Goal: Find specific page/section: Find specific page/section

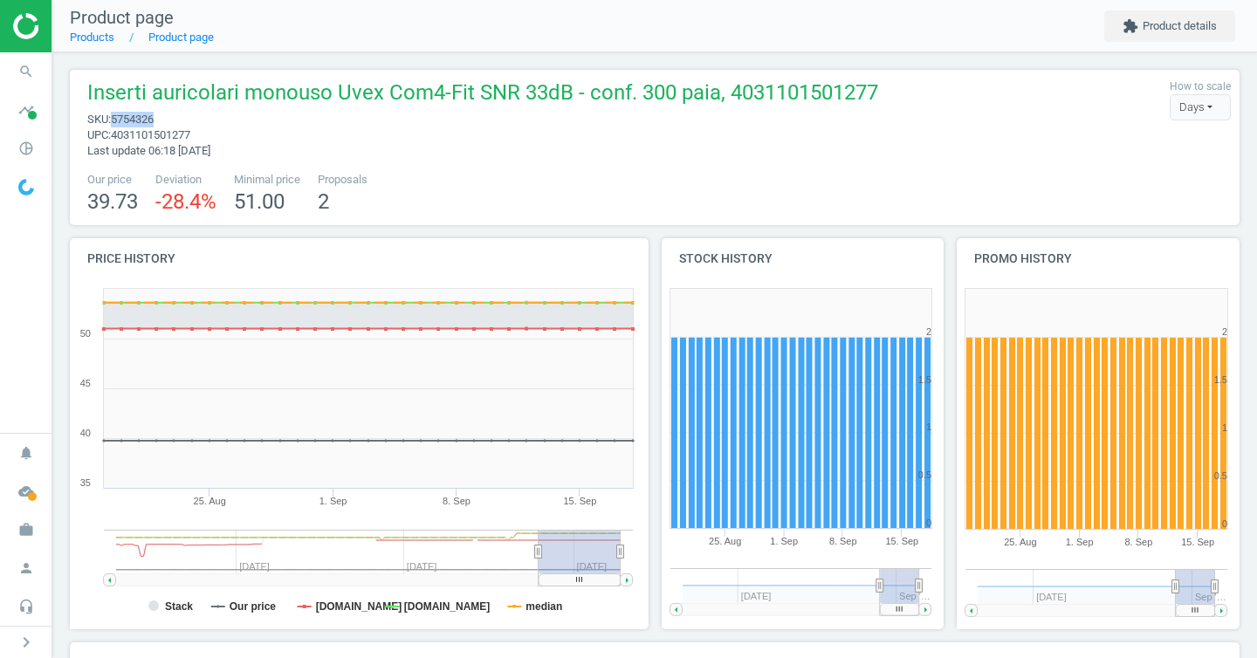
drag, startPoint x: 176, startPoint y: 115, endPoint x: 119, endPoint y: 113, distance: 56.8
click at [119, 113] on span "sku : 5754326" at bounding box center [482, 120] width 791 height 16
copy span "5754326"
click at [39, 146] on icon "pie_chart_outlined" at bounding box center [26, 148] width 33 height 33
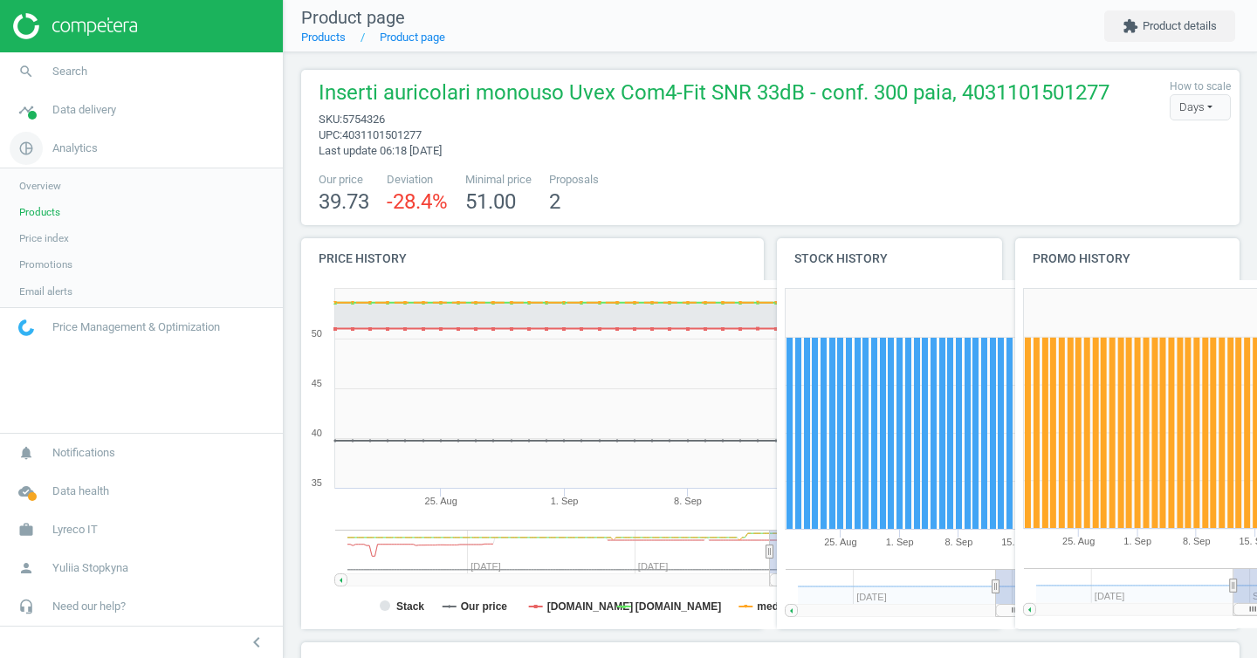
scroll to position [9, 9]
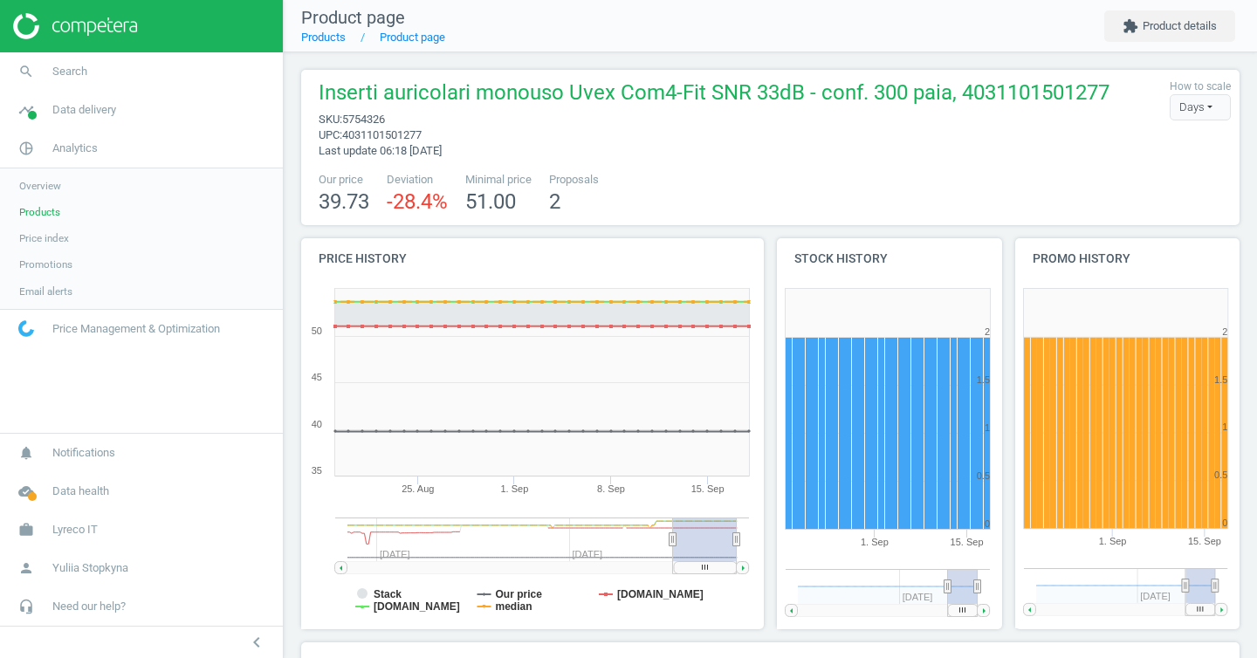
click at [55, 219] on link "Products" at bounding box center [141, 212] width 283 height 26
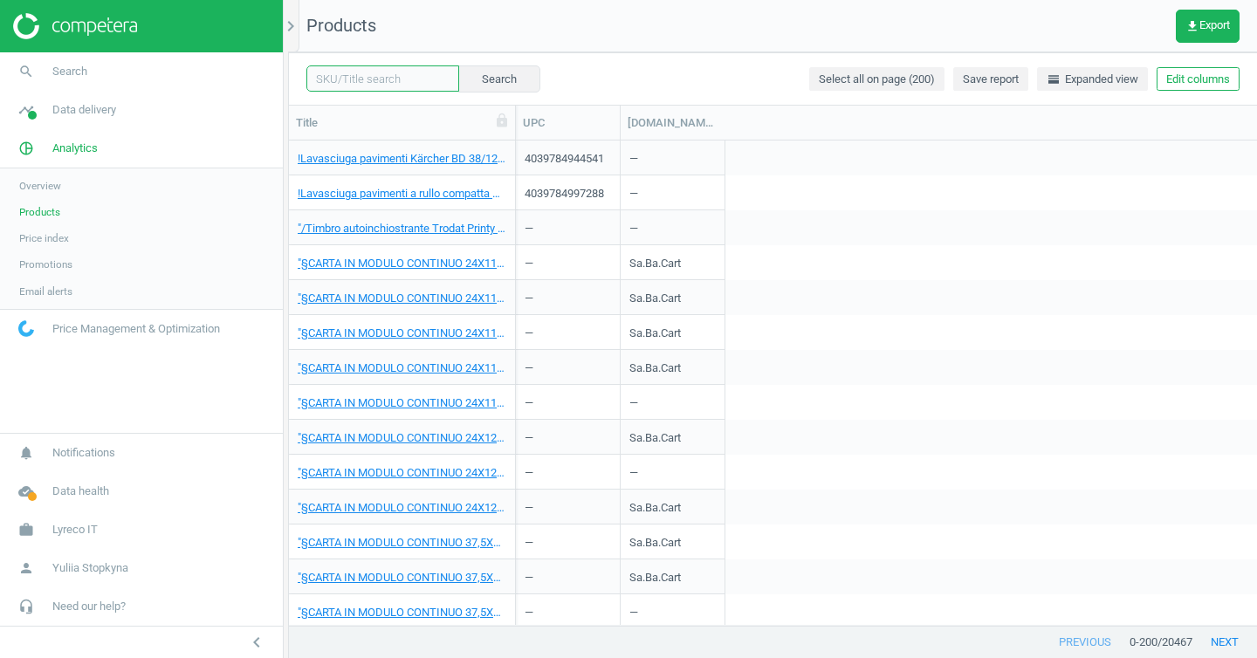
click at [360, 88] on input "text" at bounding box center [382, 78] width 153 height 26
paste input "5754326"
type input "5754326"
click at [497, 79] on button "Search" at bounding box center [499, 78] width 82 height 26
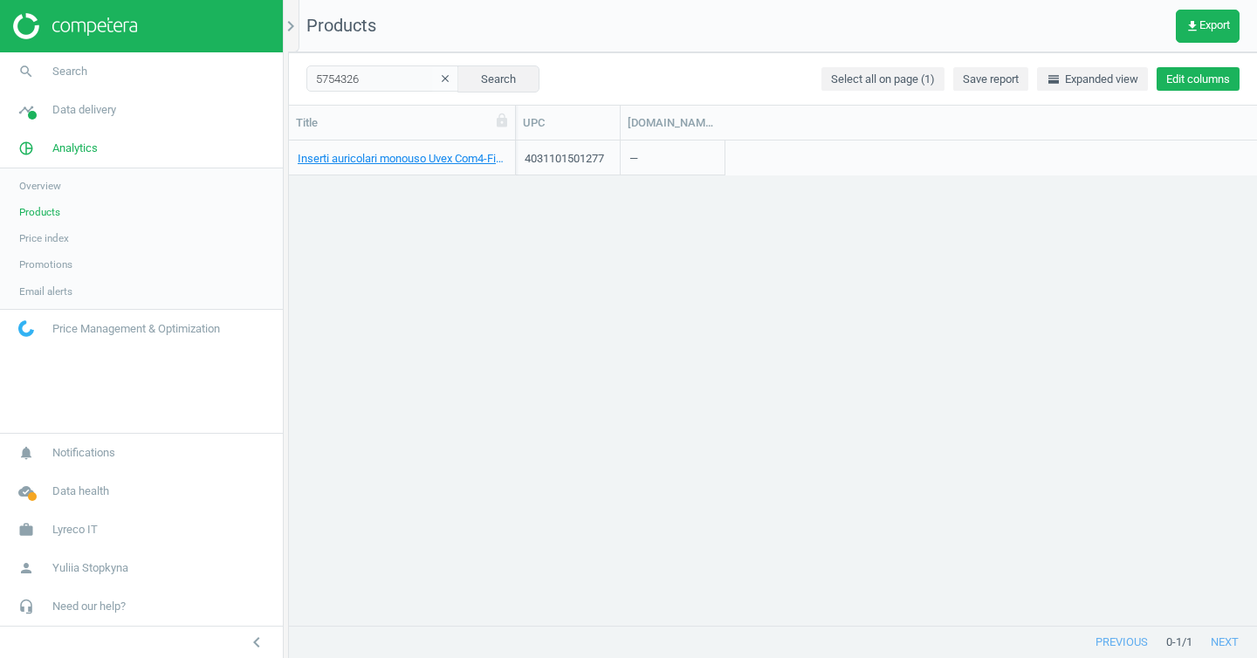
click at [1188, 84] on button "Edit columns" at bounding box center [1198, 79] width 83 height 24
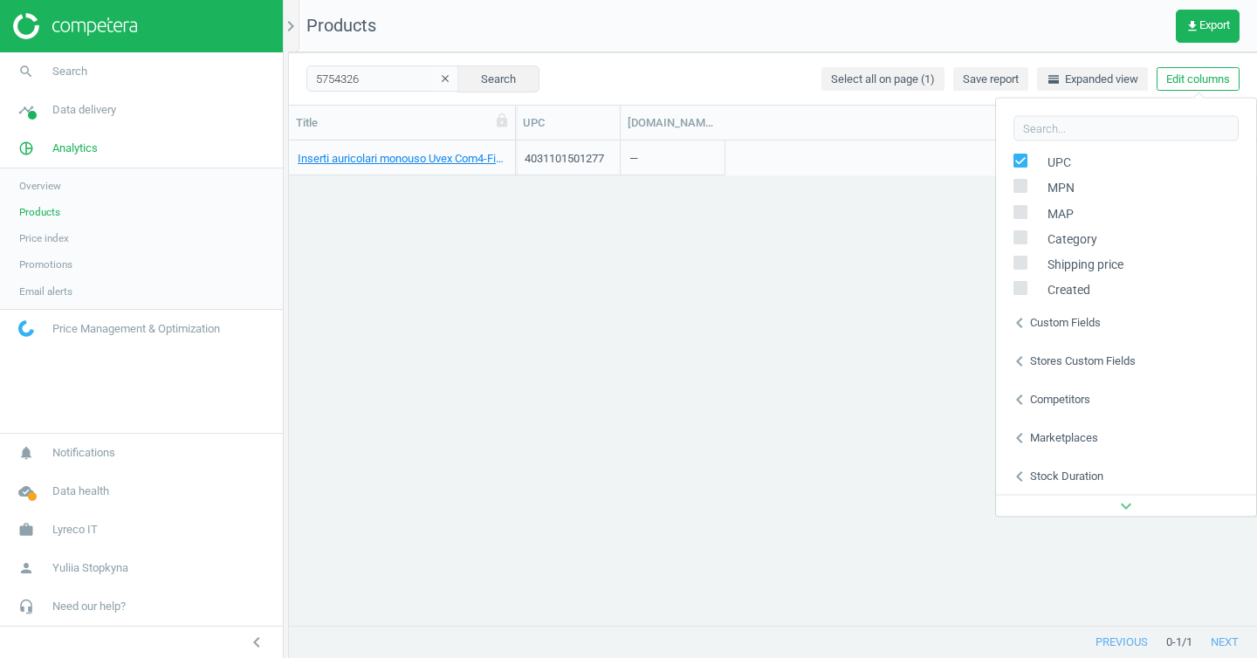
click at [1085, 355] on div "Stores custom fields" at bounding box center [1083, 361] width 106 height 16
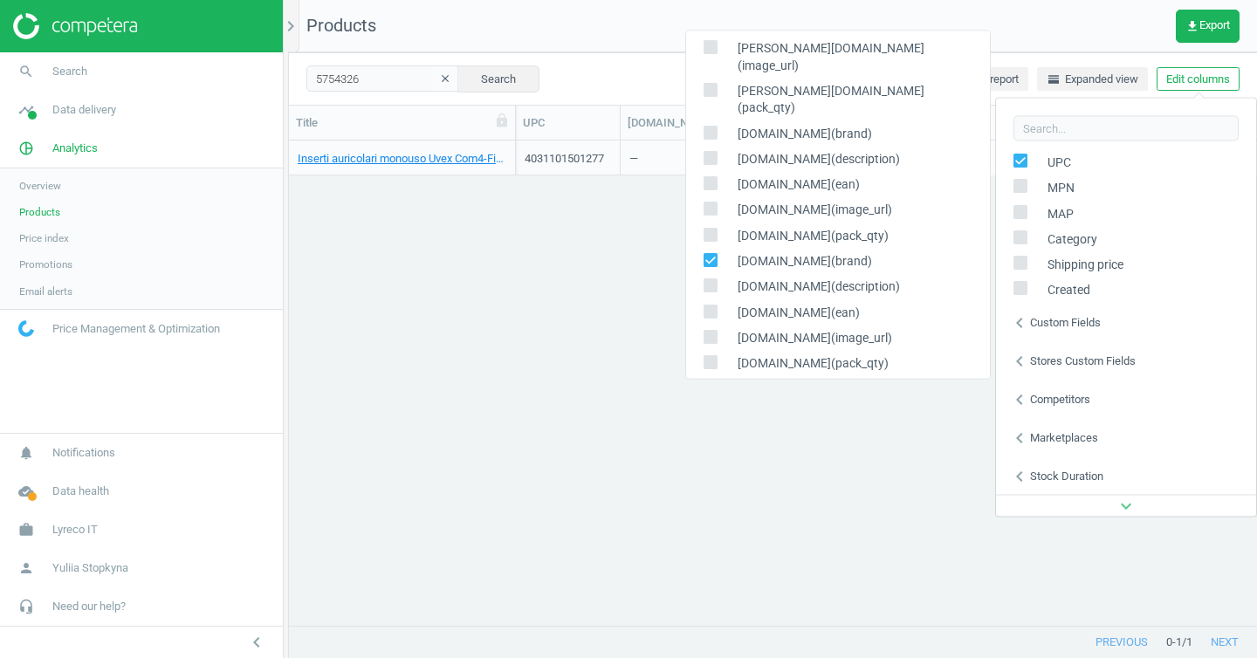
click at [713, 255] on input "checkbox" at bounding box center [710, 260] width 11 height 11
checkbox input "false"
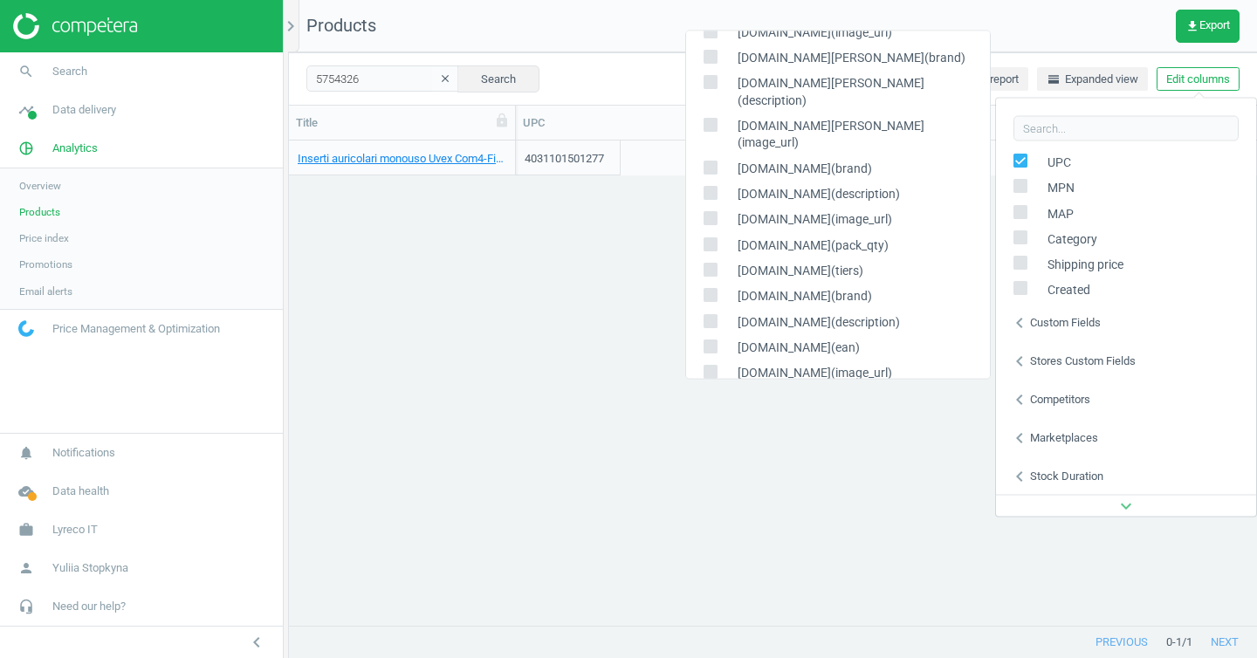
click at [709, 265] on input "checkbox" at bounding box center [710, 270] width 11 height 11
checkbox input "true"
click at [607, 364] on div "Inserti auricolari monouso Uvex Com4-Fit SNR 33dB - conf. 300 paia, 40311015012…" at bounding box center [773, 383] width 968 height 485
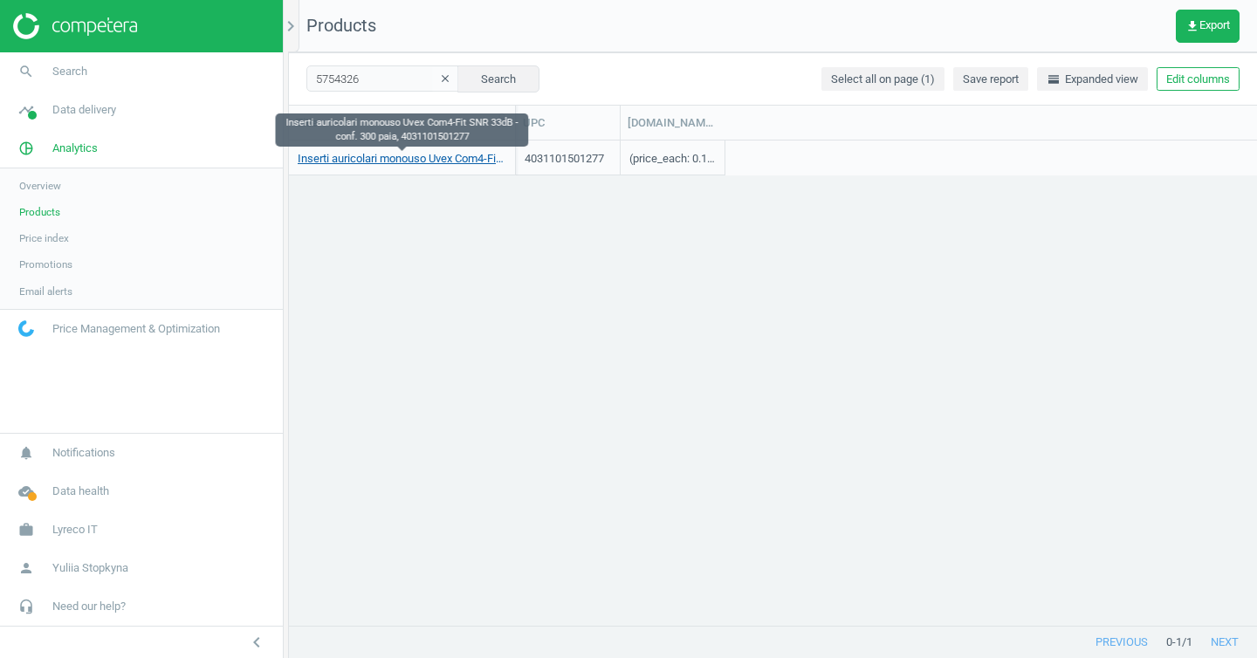
click at [472, 162] on link "Inserti auricolari monouso Uvex Com4-Fit SNR 33dB - conf. 300 paia, 40311015012…" at bounding box center [402, 159] width 209 height 16
